Goal: Task Accomplishment & Management: Use online tool/utility

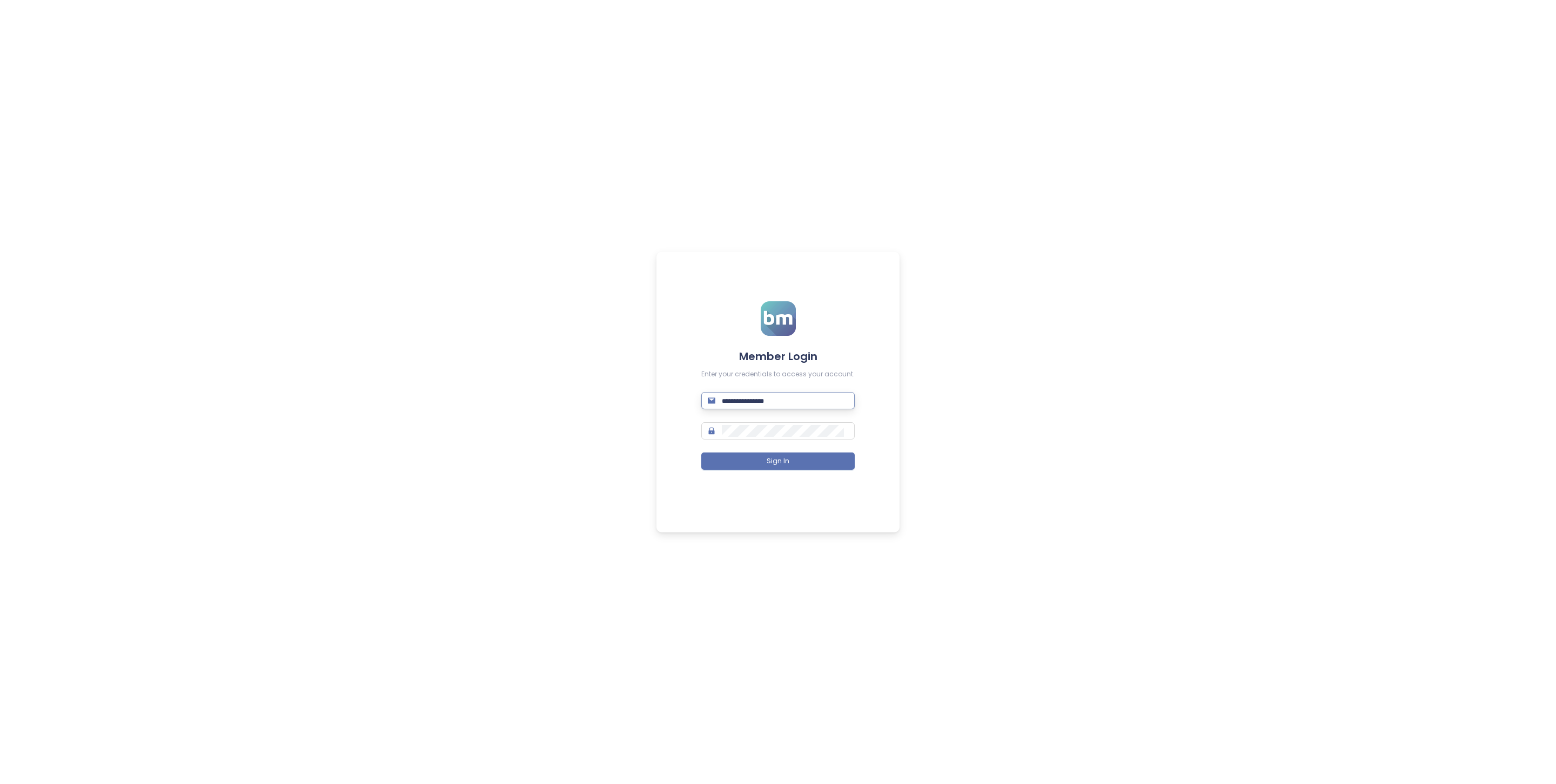
click at [748, 401] on input "text" at bounding box center [785, 401] width 127 height 12
type input "**********"
click at [829, 468] on button "Sign In" at bounding box center [778, 461] width 153 height 17
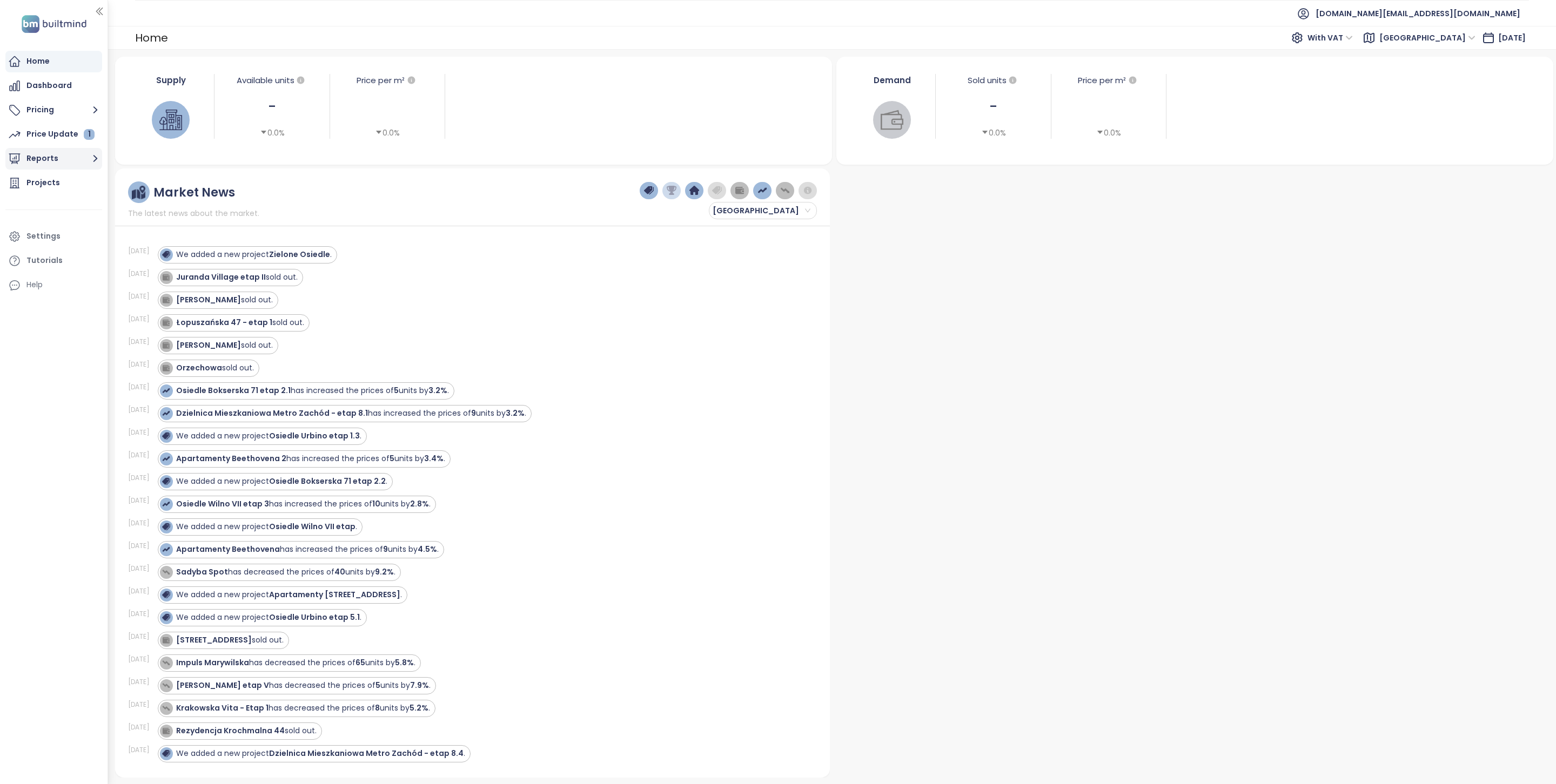
click at [48, 160] on button "Reports" at bounding box center [53, 159] width 97 height 22
